Goal: Task Accomplishment & Management: Manage account settings

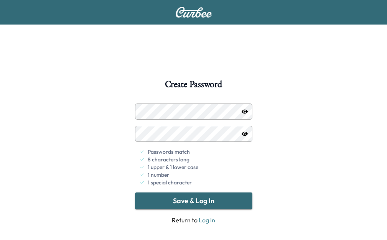
click at [245, 112] on icon "button" at bounding box center [245, 111] width 6 height 4
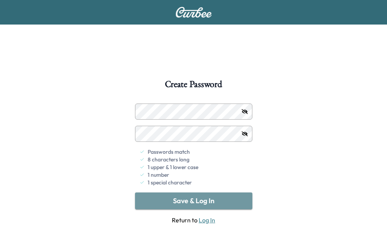
click at [205, 202] on button "Save & Log In" at bounding box center [193, 200] width 117 height 17
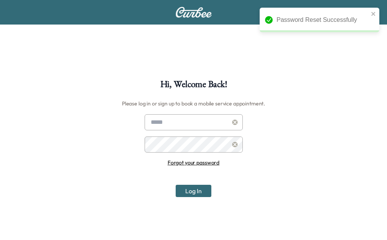
type input "**********"
click at [192, 190] on button "Log In" at bounding box center [194, 191] width 36 height 12
